Goal: Task Accomplishment & Management: Complete application form

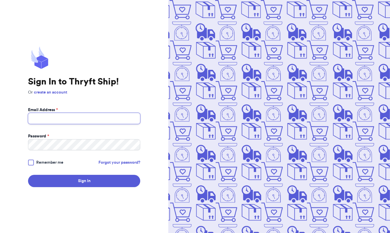
type input "[EMAIL_ADDRESS][DOMAIN_NAME]"
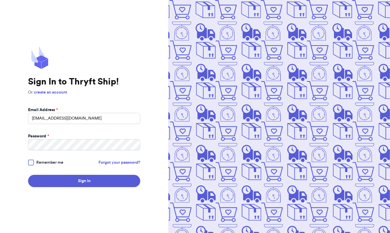
click at [32, 163] on div at bounding box center [31, 162] width 6 height 6
click at [0, 0] on input "Remember me" at bounding box center [0, 0] width 0 height 0
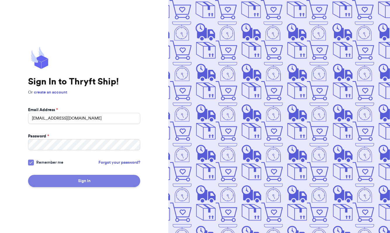
click at [82, 185] on button "Sign In" at bounding box center [84, 181] width 112 height 12
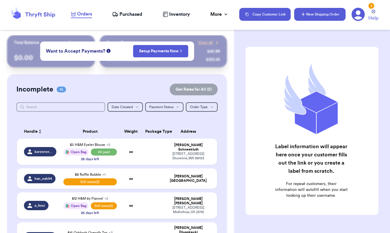
click at [318, 15] on button "New Shipping Order" at bounding box center [319, 14] width 51 height 13
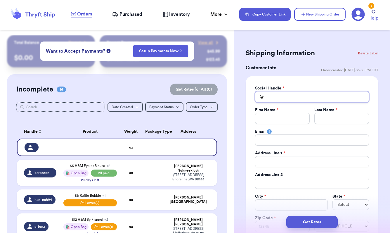
click at [300, 98] on input "Total Amount Paid" at bounding box center [312, 96] width 114 height 11
type input "m"
type input "mi"
type input "mic"
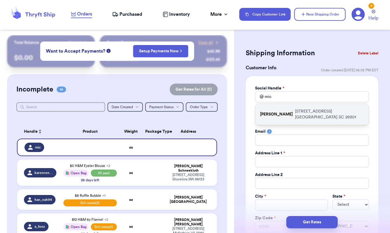
click at [307, 119] on p "[STREET_ADDRESS]" at bounding box center [329, 114] width 69 height 12
type input "[PERSON_NAME]"
type input "Schutrumpf"
type input "[EMAIL_ADDRESS][DOMAIN_NAME]"
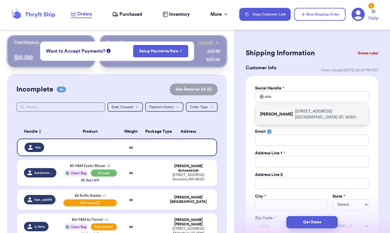
type input "[STREET_ADDRESS]"
type input "[GEOGRAPHIC_DATA]"
select select "SC"
type input "29301"
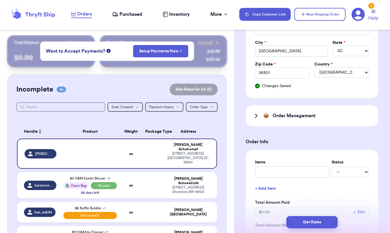
scroll to position [157, 0]
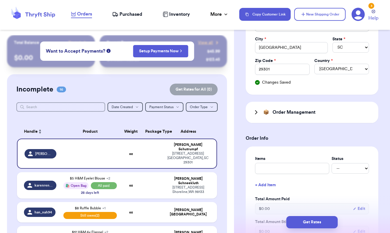
click at [262, 113] on div "📦 Order Management" at bounding box center [284, 112] width 63 height 7
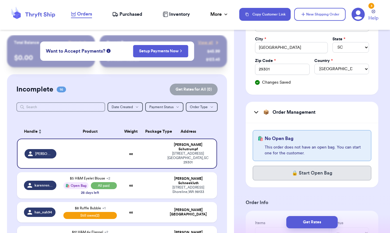
click at [305, 173] on button "🔒 Start Open Bag" at bounding box center [312, 173] width 119 height 15
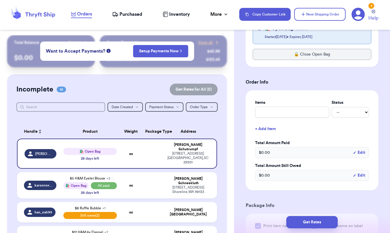
scroll to position [267, 0]
type input "$"
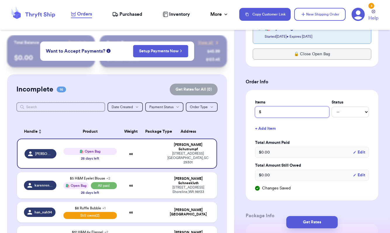
type input "$1"
type input "$10"
type input "$10 O"
type input "$10 Os"
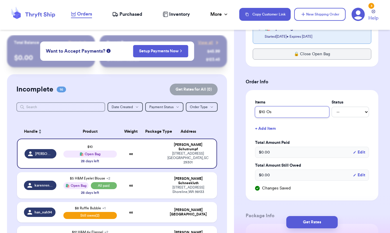
type input "$10 Osh"
type input "$10 Oshk"
type input "$10 Oshko"
type input "$10 Oshkos"
type input "$10 Oshkosh"
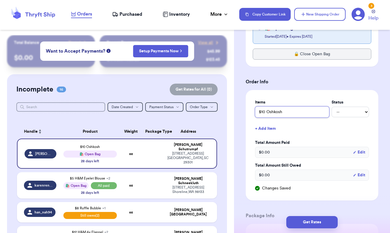
type input "$10 Oshkosh"
type input "$10 Oshkosh c"
type input "$10 Oshkosh co"
type input "$10 Oshkosh cor"
type input "$10 Oshkosh cord"
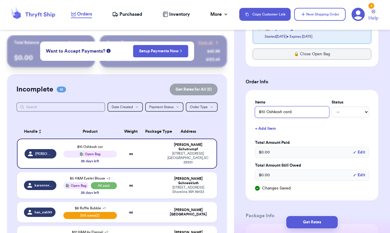
type input "$10 Oshkosh cord"
type input "$10 Oshkosh cord o"
type input "$10 Oshkosh cord ov"
type input "$10 Oshkosh cord ove"
type input "$10 Oshkosh cord over"
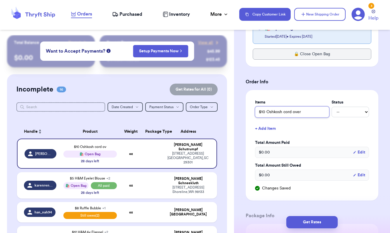
type input "$10 Oshkosh cord overa"
type input "$10 Oshkosh cord overal"
type input "$10 Oshkosh cord overall"
type input "$10 Oshkosh cord overalls"
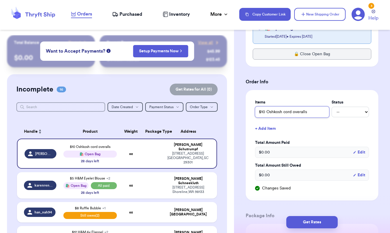
type input "$10 Oshkosh cord overalls 2"
type input "$10 Oshkosh cord overalls 2T"
click at [269, 129] on button "+ Add Item" at bounding box center [312, 128] width 119 height 13
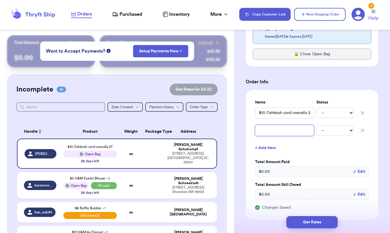
type input "$"
type input "$5"
type input "$5."
type input "$5.5"
type input "$5.50"
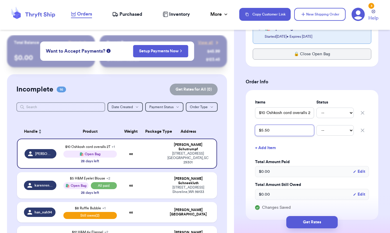
type input "$5.50"
type input "$5.50 S"
type input "$5.50 Sh"
type input "$5.50 Shi"
type input "$5.50 Ship"
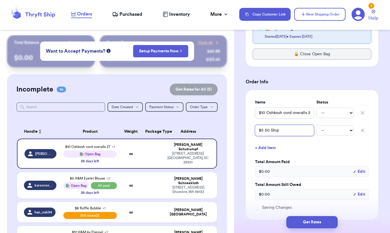
type input "$5.50 [PERSON_NAME]"
type input "$5.50 Shippi"
type input "$5.50 Shippin"
type input "$5.50 Shipping"
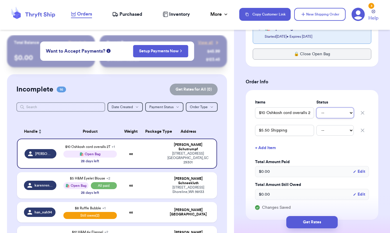
click at [342, 113] on select "-- Paid Owes" at bounding box center [334, 112] width 37 height 11
select select "unpaid"
click at [339, 130] on select "-- Paid Owes" at bounding box center [334, 130] width 37 height 11
select select "unpaid"
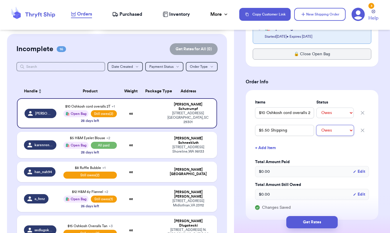
scroll to position [41, 0]
